Goal: Transaction & Acquisition: Purchase product/service

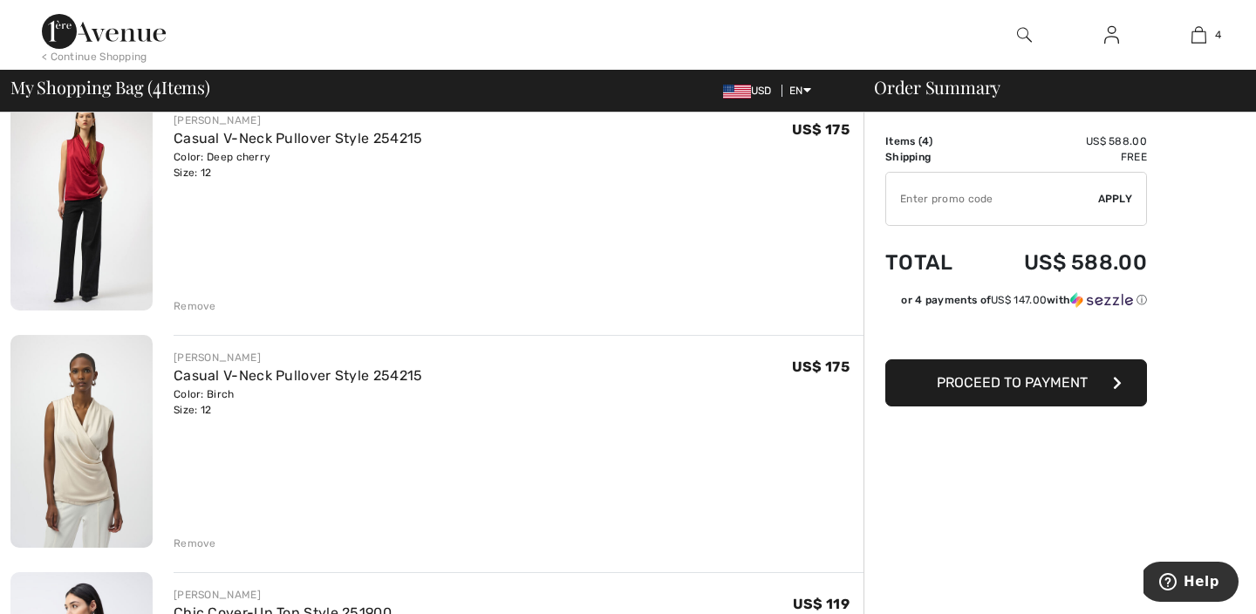
scroll to position [401, 0]
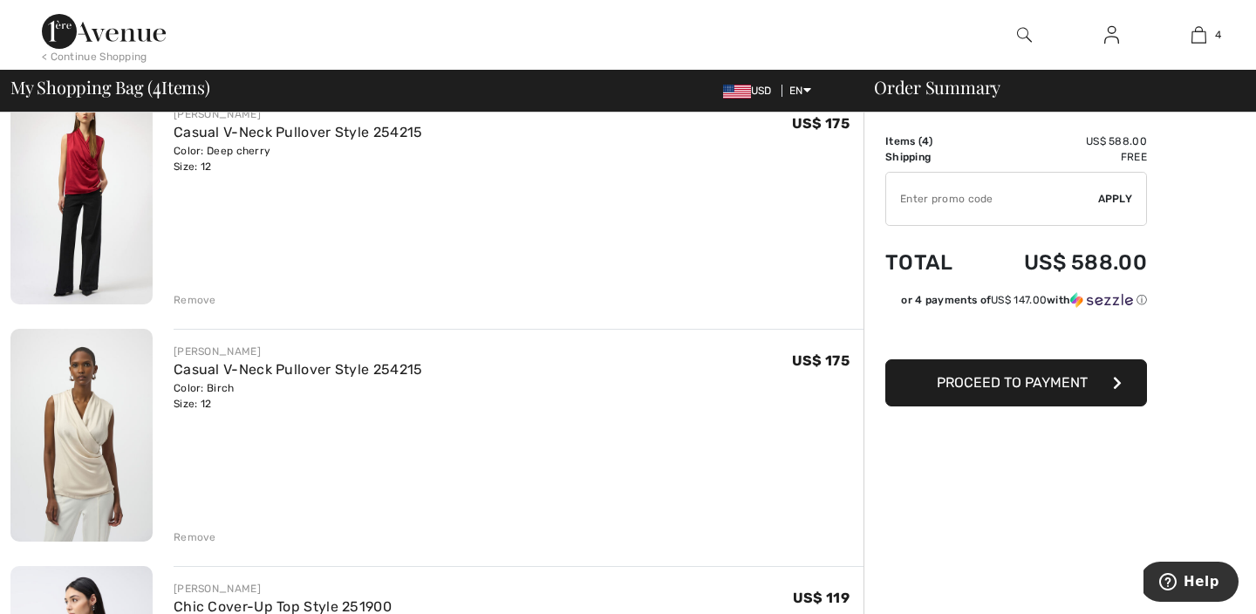
click at [201, 304] on div "Remove" at bounding box center [195, 300] width 43 height 16
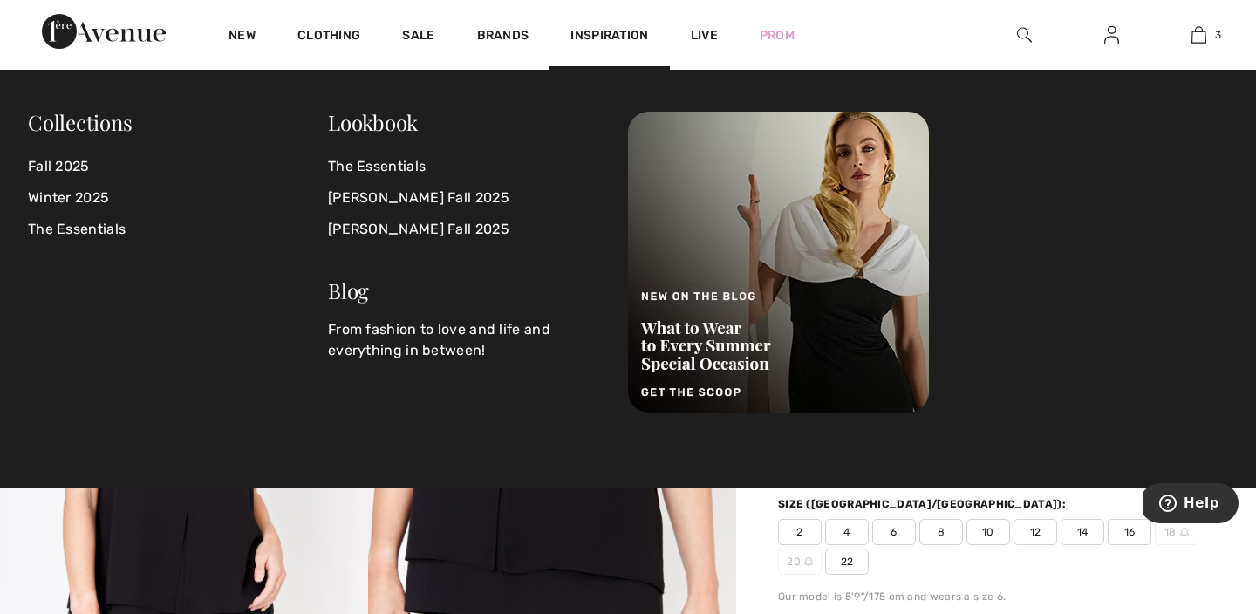
click at [1020, 34] on img at bounding box center [1024, 34] width 15 height 21
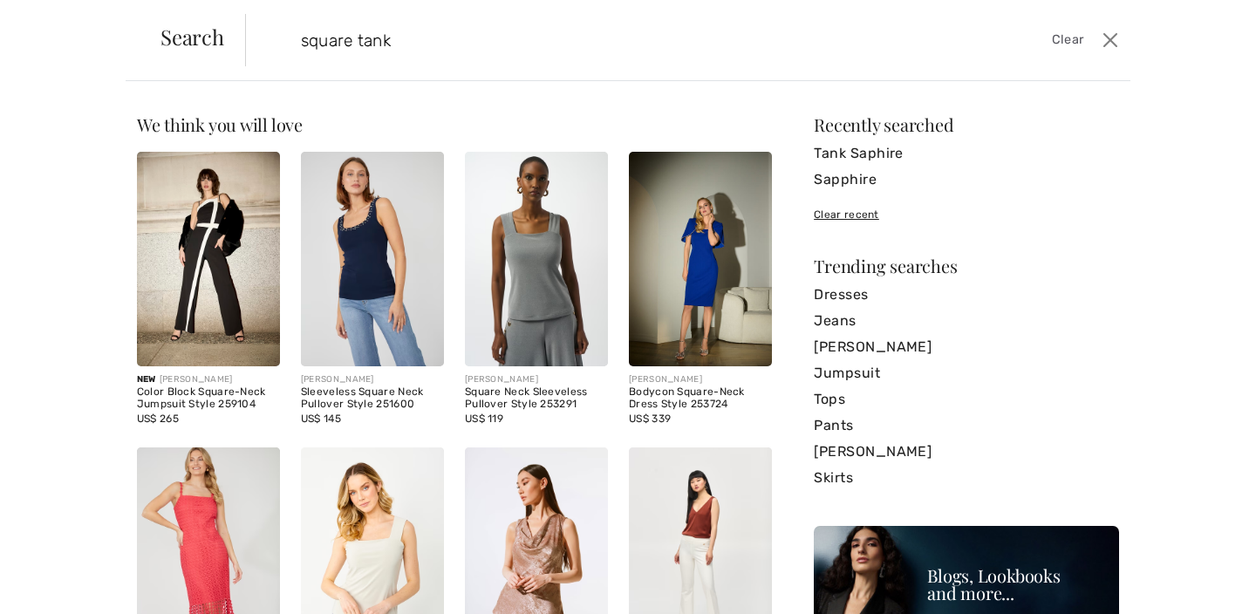
click at [358, 41] on input "square tank" at bounding box center [591, 40] width 607 height 52
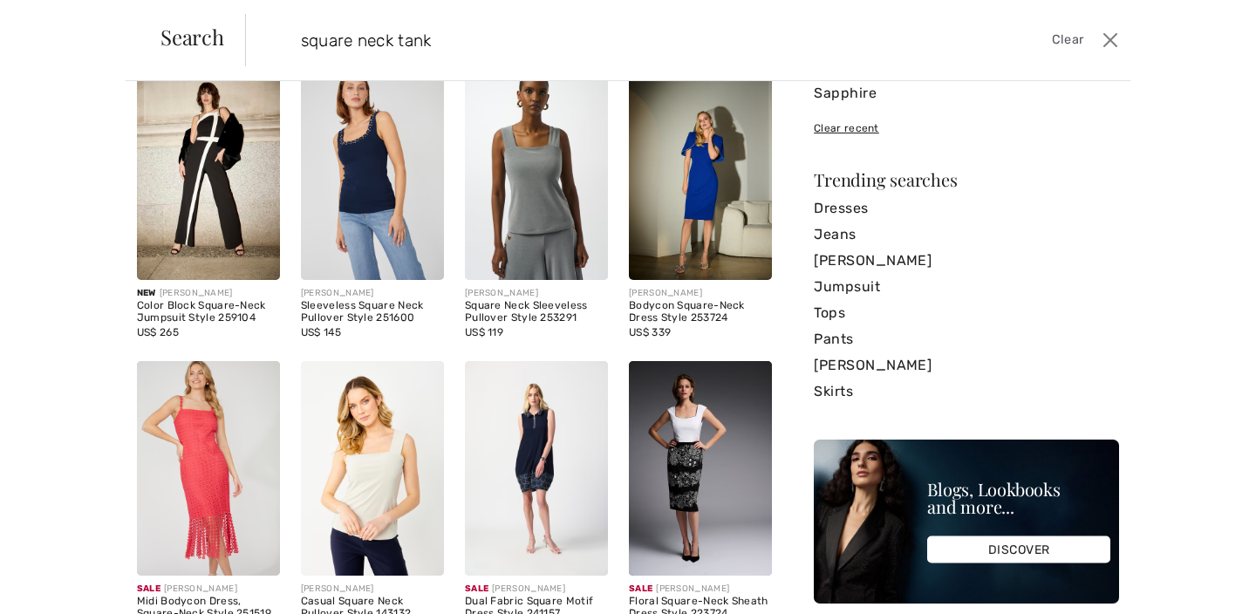
scroll to position [94, 0]
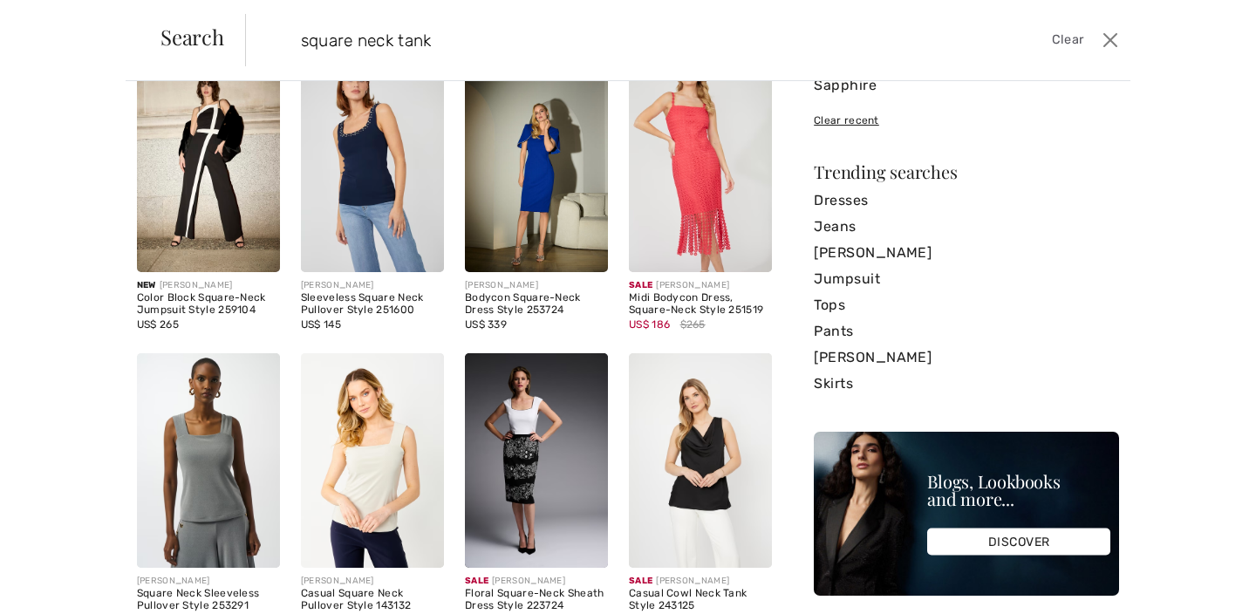
type input "square neck tank"
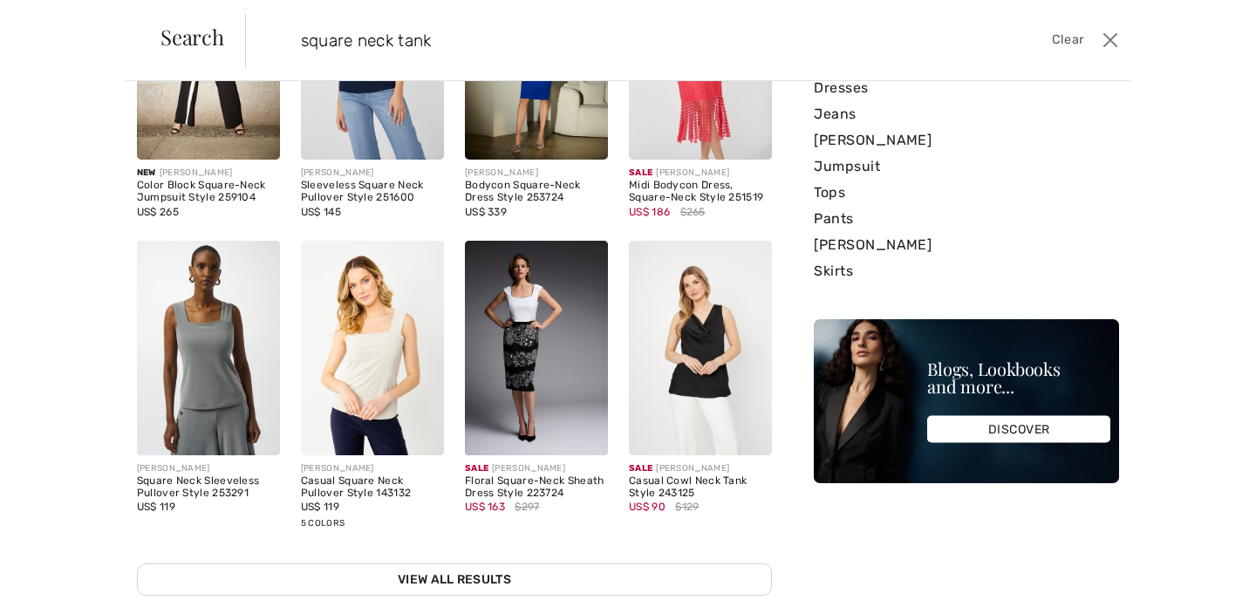
scroll to position [243, 0]
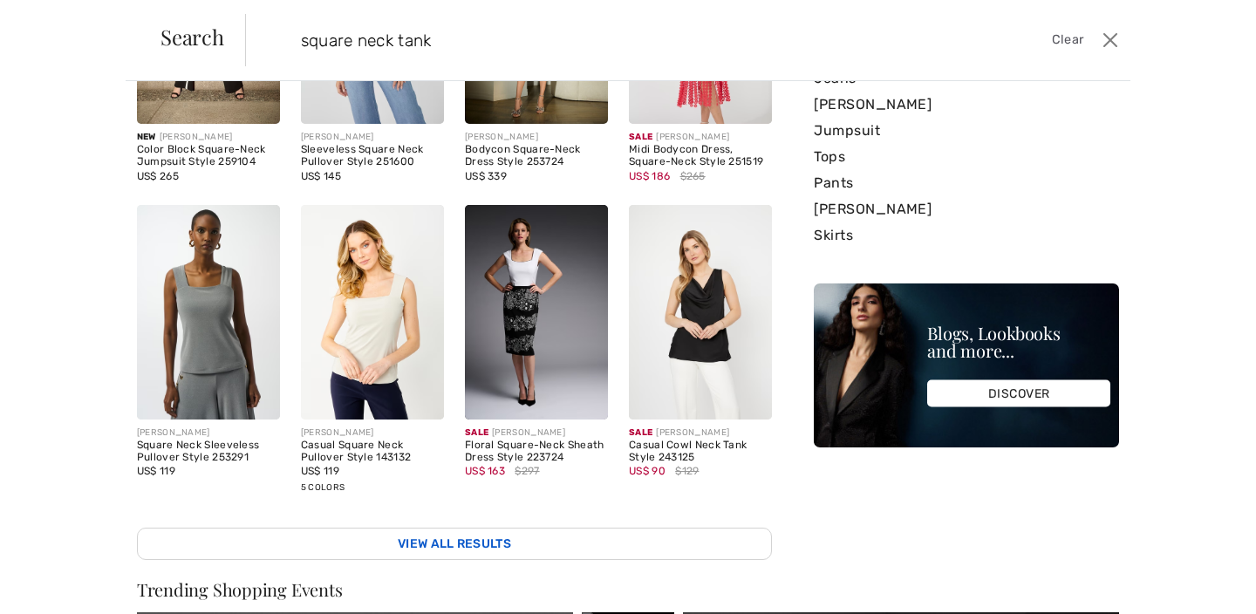
click at [482, 537] on link "View All Results" at bounding box center [454, 544] width 635 height 32
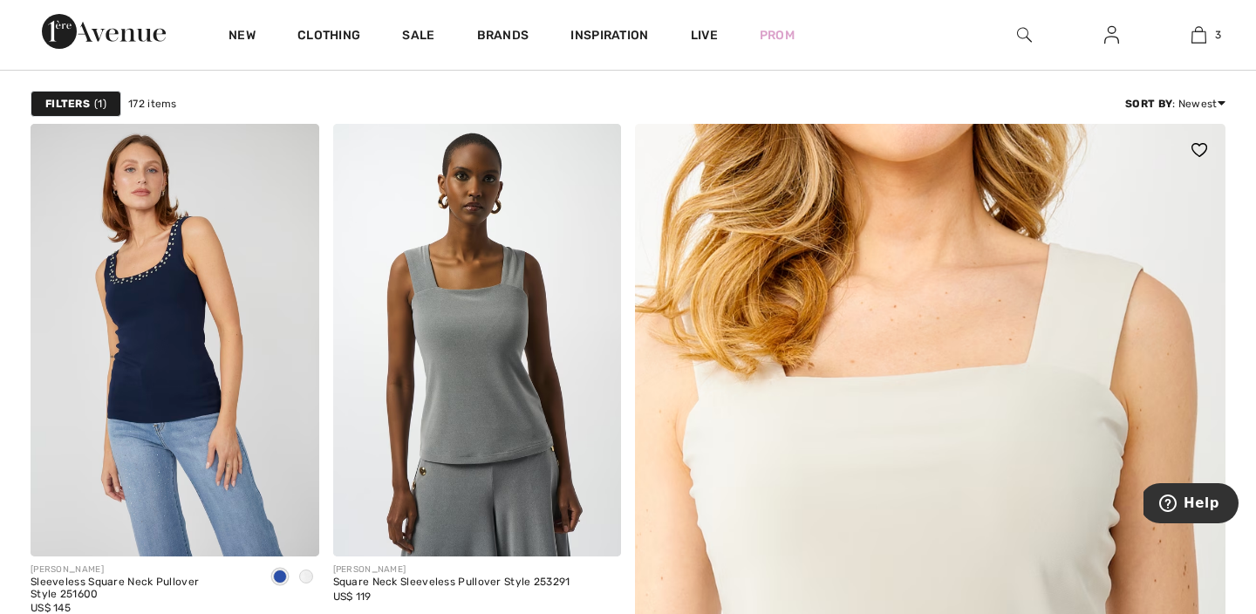
scroll to position [214, 0]
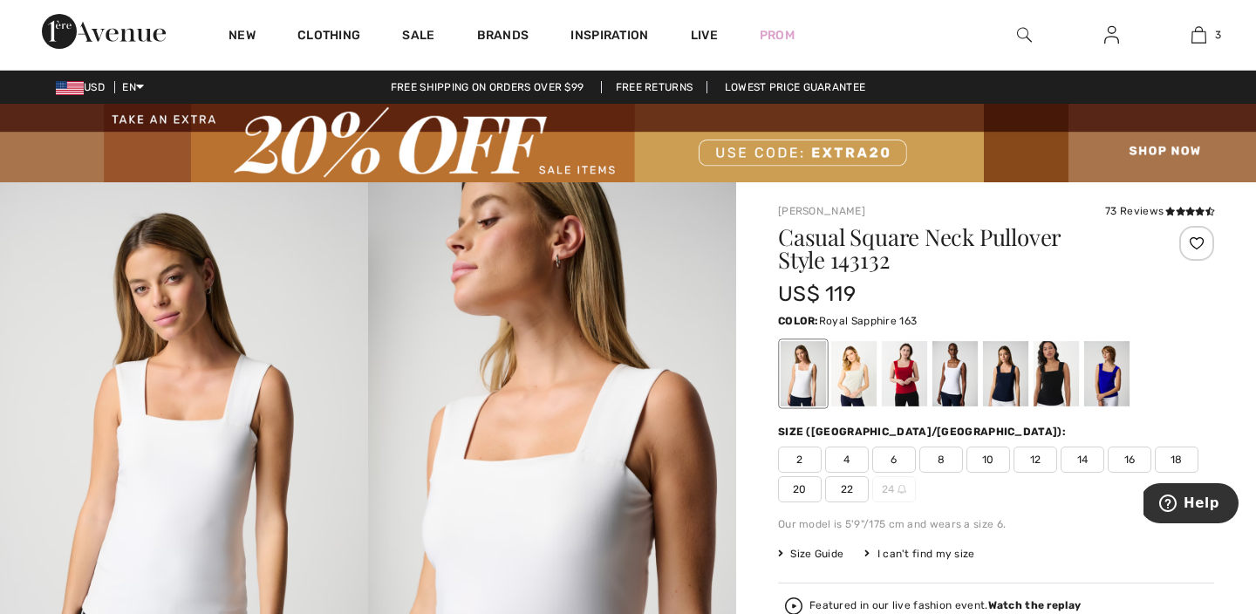
click at [1111, 356] on div at bounding box center [1106, 373] width 45 height 65
